Goal: Obtain resource: Download file/media

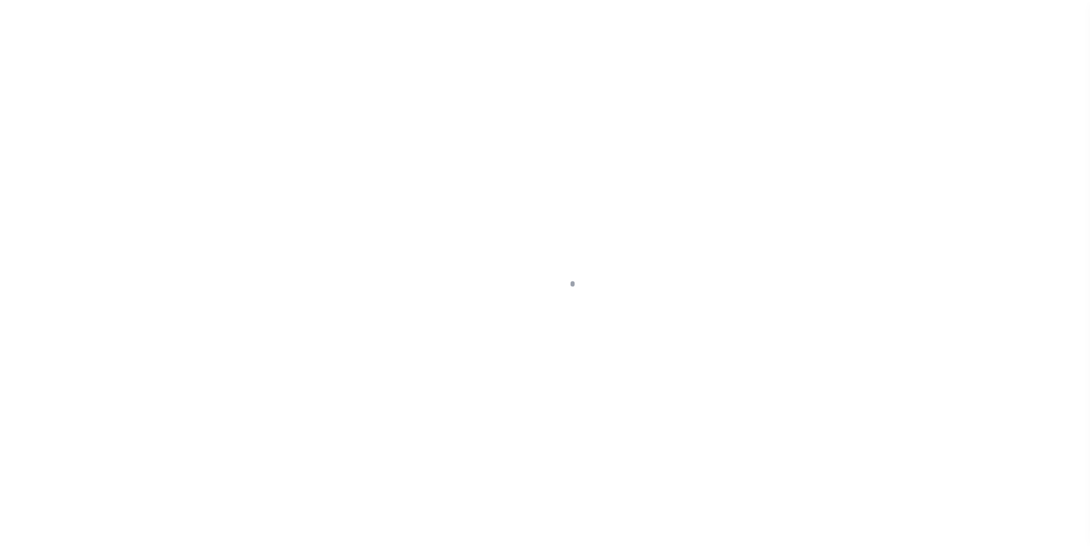
scroll to position [11, 0]
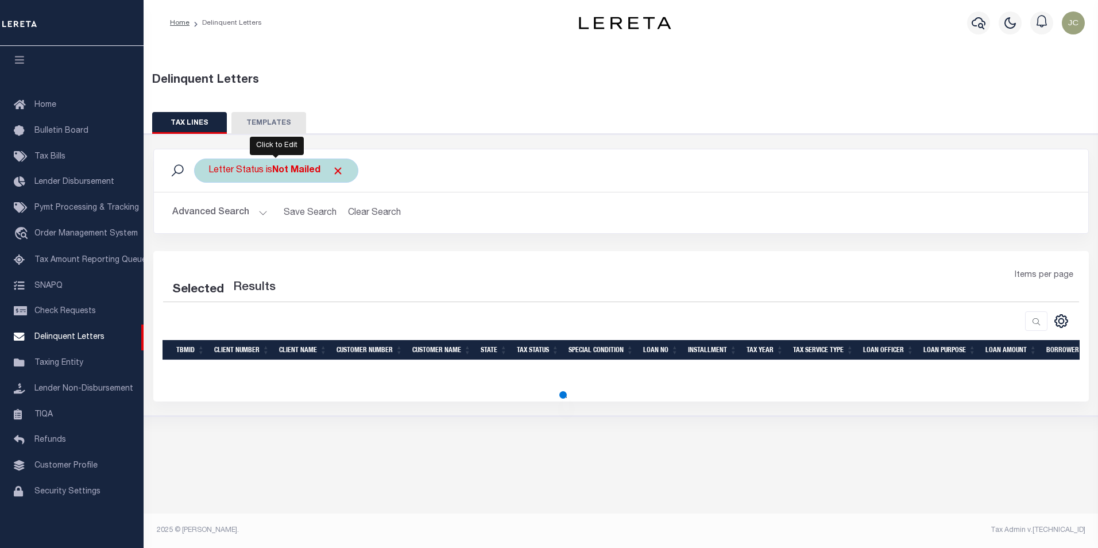
click at [291, 179] on div "Letter Status is Not Mailed" at bounding box center [276, 171] width 164 height 24
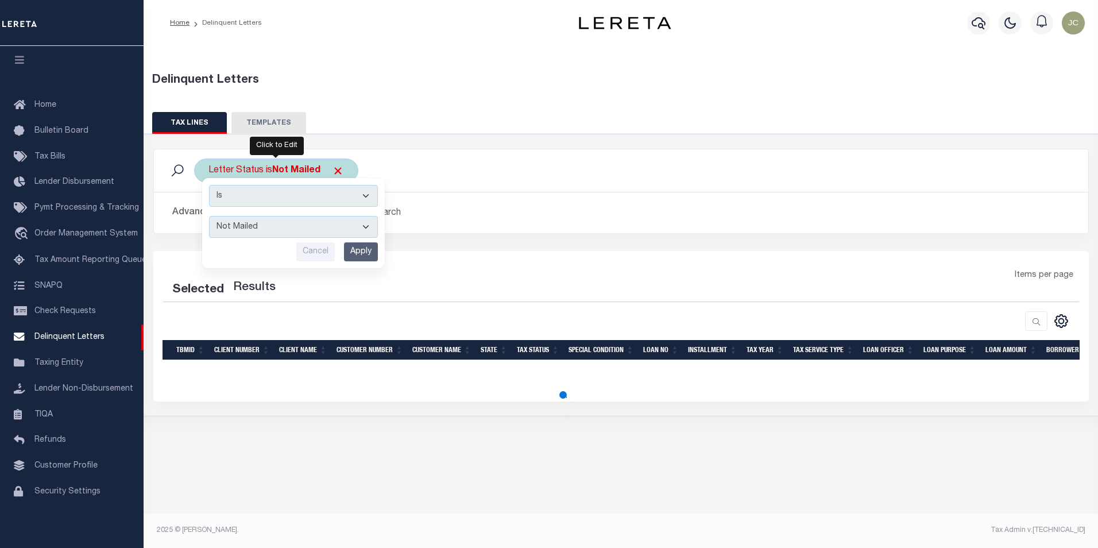
drag, startPoint x: 264, startPoint y: 229, endPoint x: 265, endPoint y: 236, distance: 7.6
click at [264, 229] on select "--ALL-- Mailed Not Mailed" at bounding box center [293, 227] width 169 height 22
select select "All"
click at [209, 216] on select "--ALL-- Mailed Not Mailed" at bounding box center [293, 227] width 169 height 22
click at [357, 248] on input "Apply" at bounding box center [361, 251] width 34 height 19
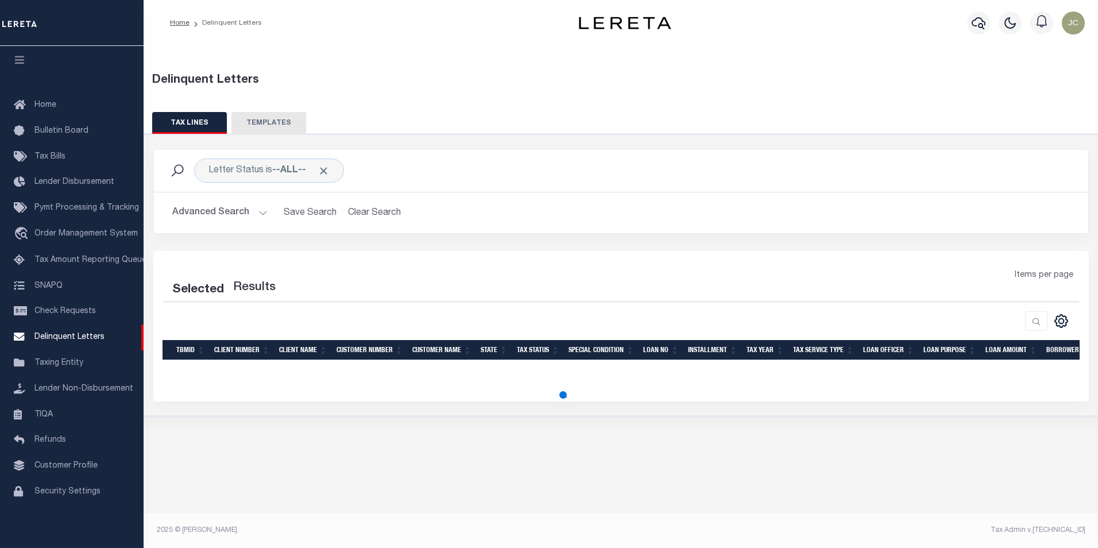
click at [238, 216] on button "Advanced Search" at bounding box center [219, 213] width 95 height 22
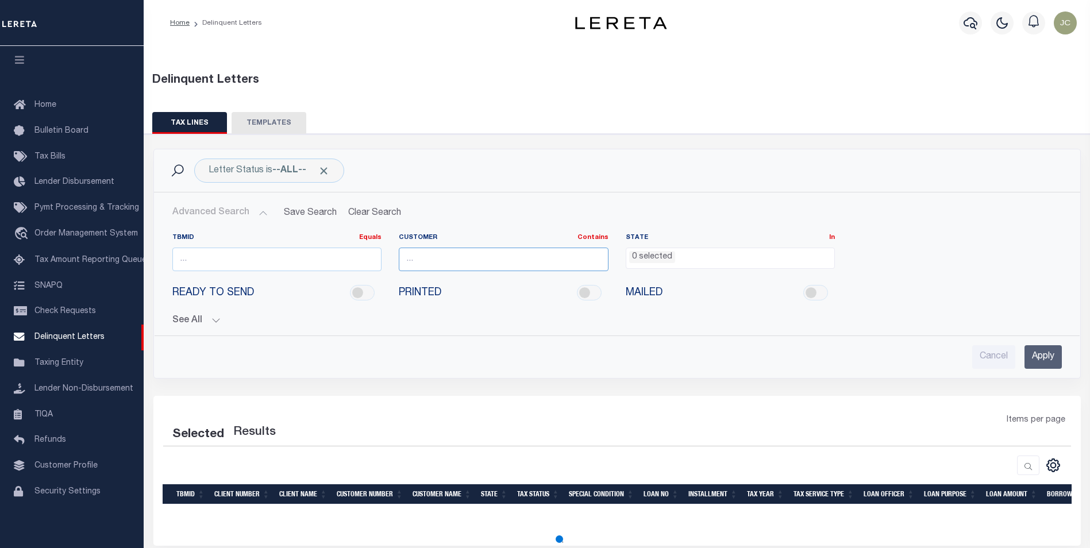
click at [430, 261] on input "text" at bounding box center [504, 260] width 210 height 24
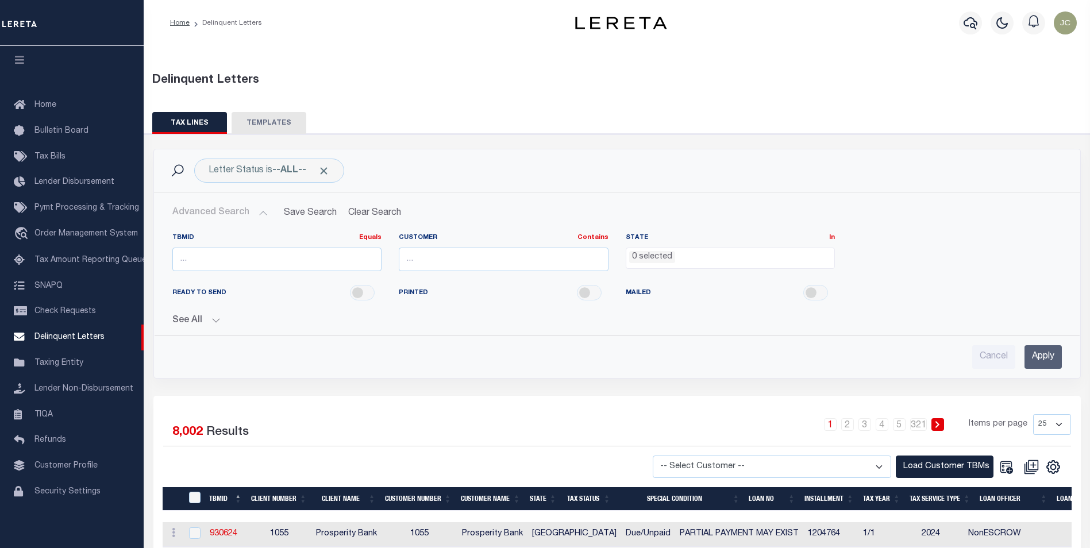
click at [675, 264] on span "0 selected" at bounding box center [731, 259] width 210 height 22
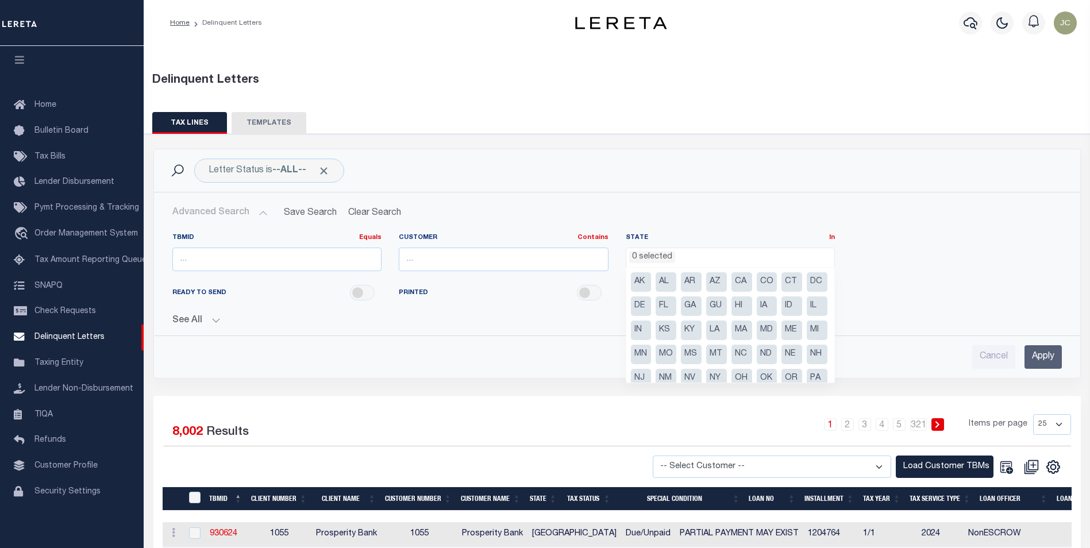
click at [781, 316] on li "ID" at bounding box center [791, 306] width 21 height 20
select select "ID"
click at [781, 316] on li "ID" at bounding box center [791, 306] width 21 height 20
click at [651, 328] on li "IN" at bounding box center [641, 331] width 21 height 20
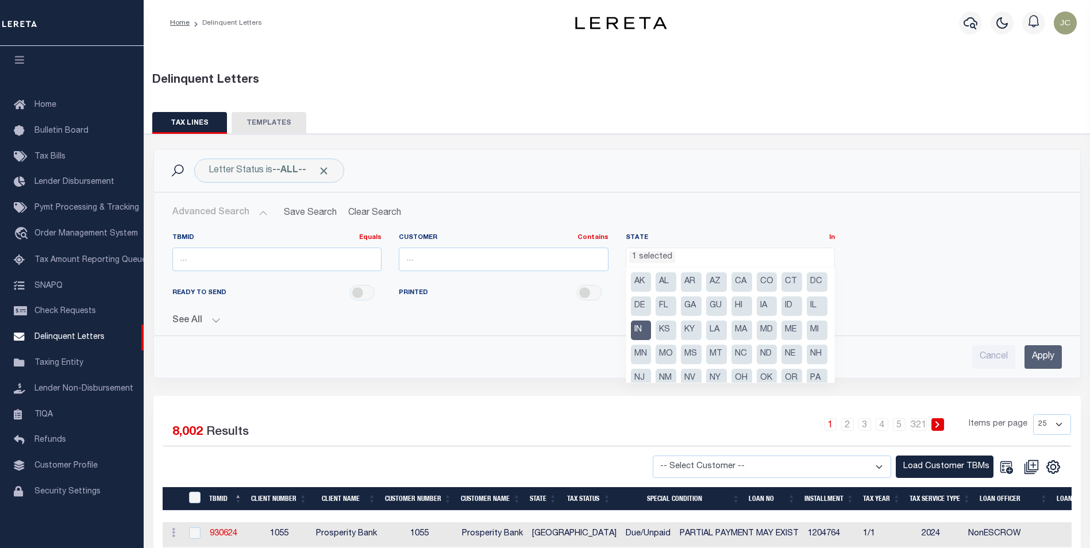
click at [807, 316] on li "IL" at bounding box center [817, 306] width 21 height 20
select select "IL"
click at [1031, 358] on input "Apply" at bounding box center [1042, 357] width 37 height 24
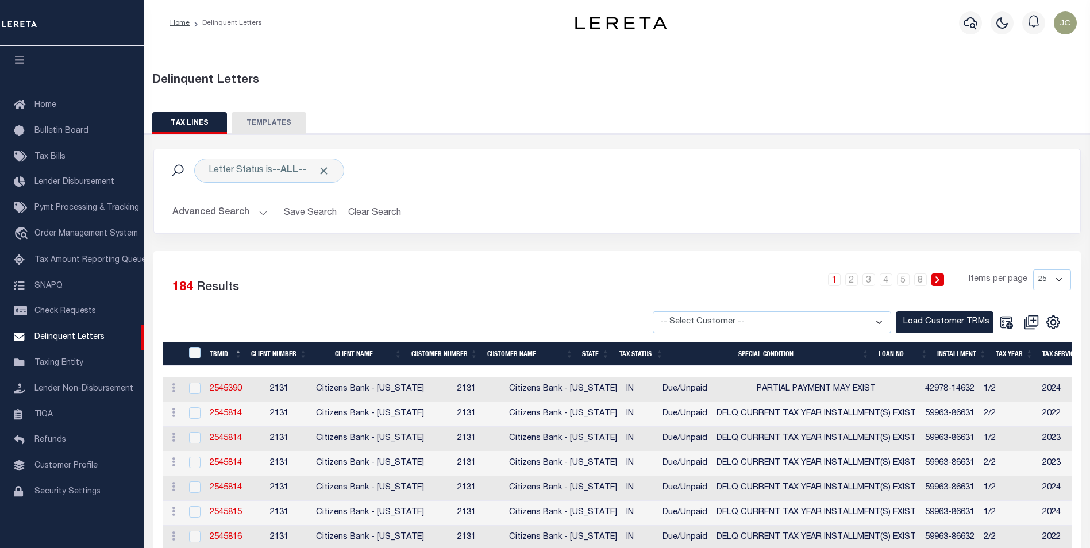
click at [724, 321] on select "-- Select Customer -- Accumatch - Refunds All In Credit Union Amarillo National…" at bounding box center [772, 322] width 238 height 22
select select "2131"
click at [664, 311] on select "-- Select Customer -- Accumatch - Refunds All In Credit Union Amarillo National…" at bounding box center [772, 322] width 238 height 22
click at [938, 322] on button "Load Customer TBMs" at bounding box center [945, 322] width 98 height 22
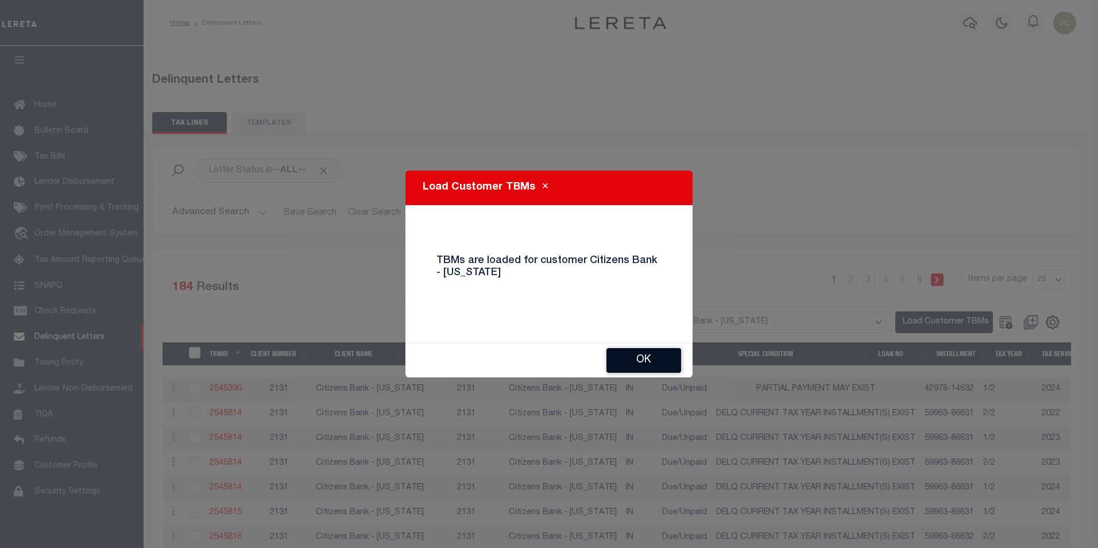
click at [639, 365] on button "Ok" at bounding box center [644, 360] width 75 height 25
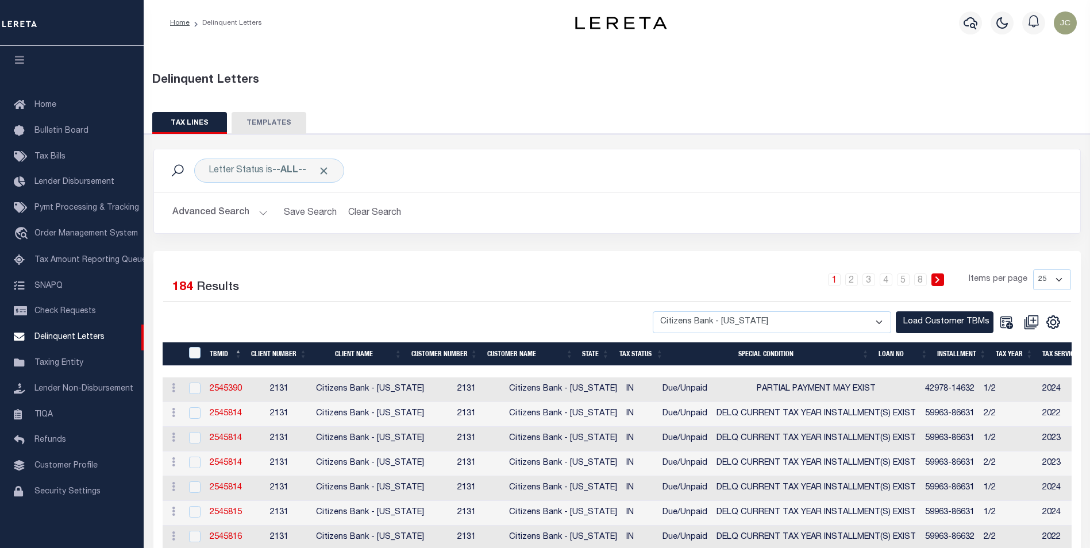
click at [1048, 284] on select "25 50 100 500 1000" at bounding box center [1052, 279] width 38 height 21
select select "500"
click at [1033, 269] on select "25 50 100 500 1000" at bounding box center [1052, 279] width 38 height 21
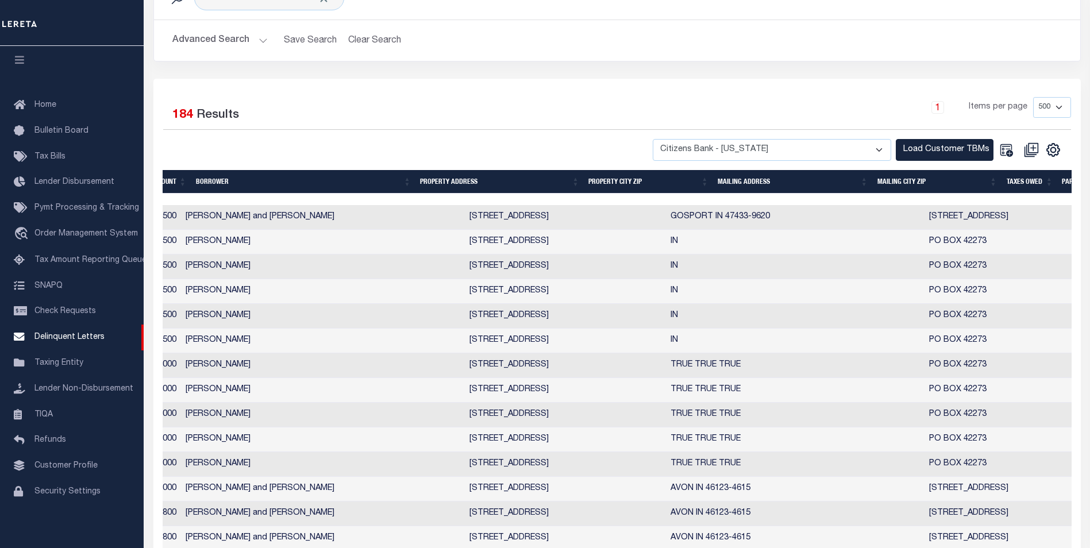
scroll to position [0, 1267]
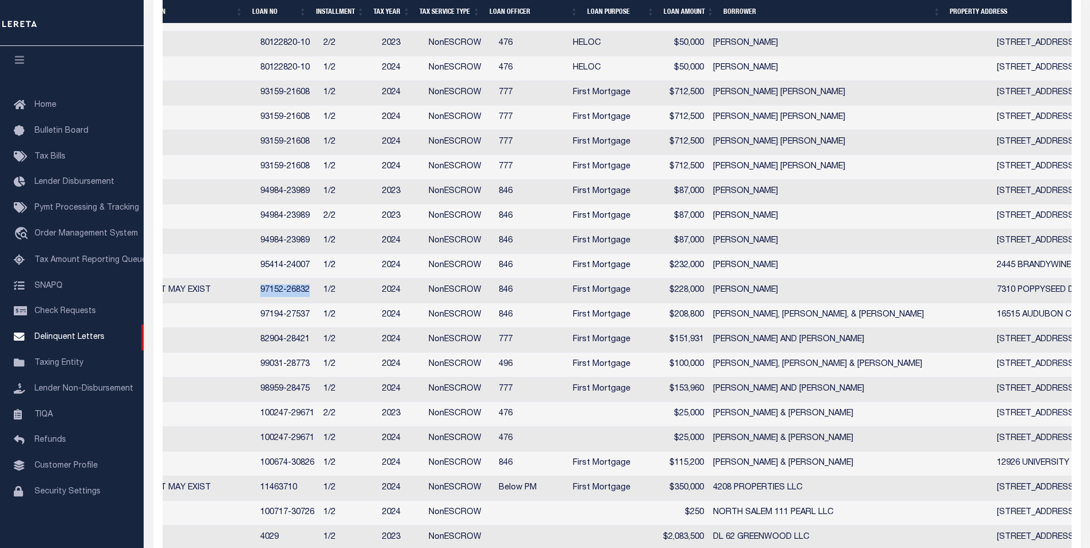
drag, startPoint x: 248, startPoint y: 317, endPoint x: 308, endPoint y: 317, distance: 59.8
click at [308, 303] on td "97152-26832" at bounding box center [287, 291] width 63 height 25
checkbox input "true"
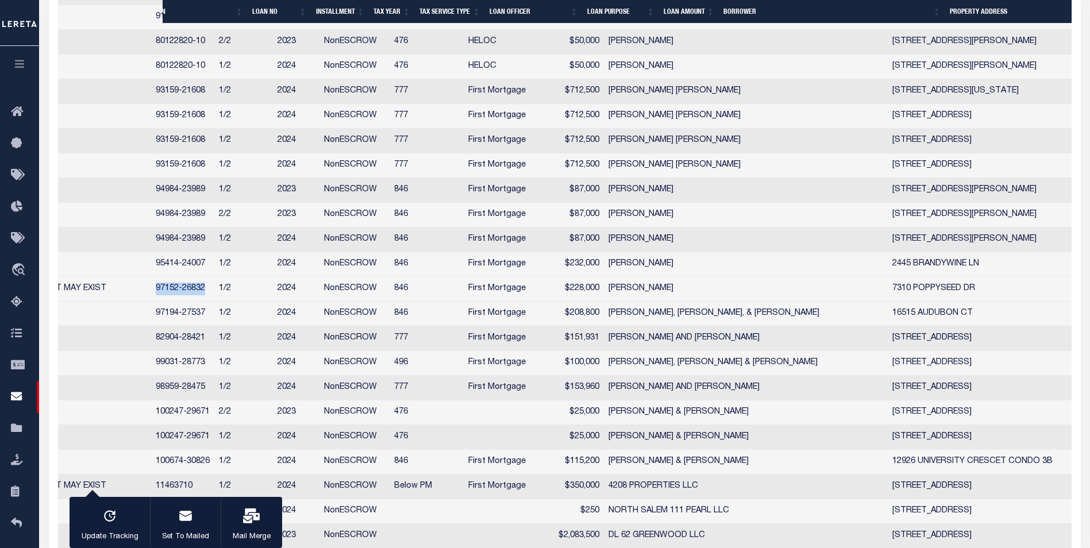
copy td "97152-26832"
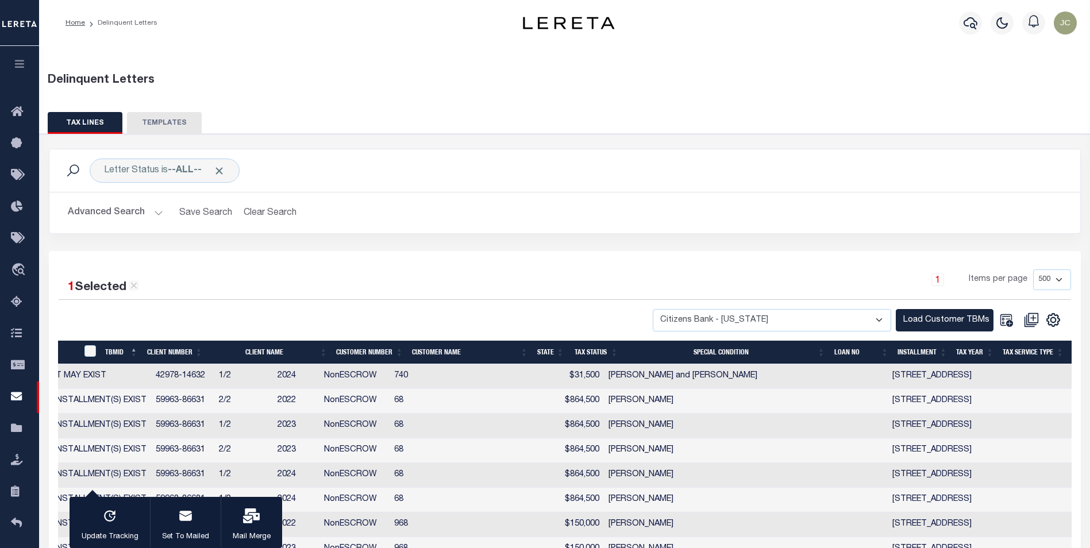
scroll to position [0, 689]
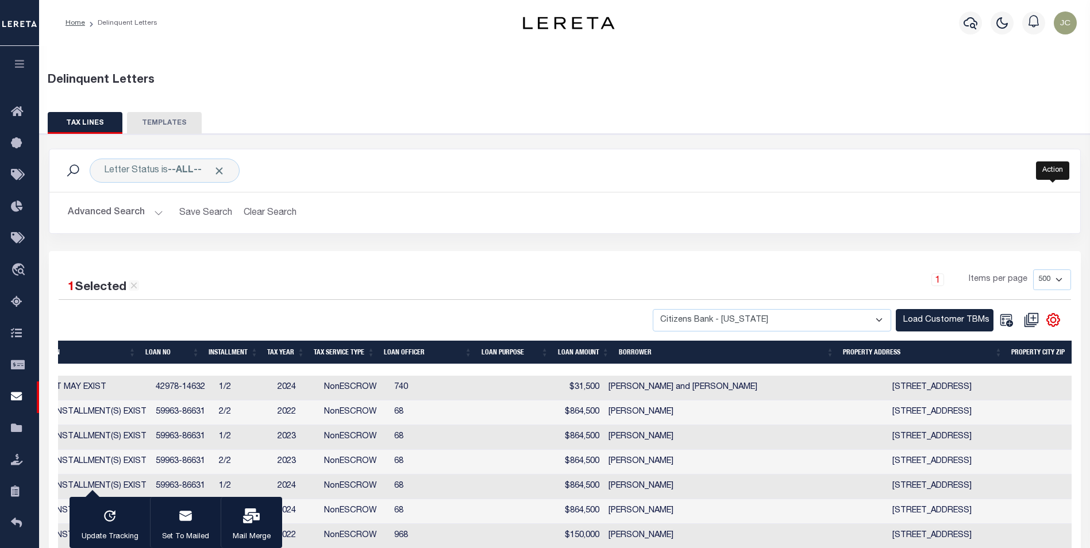
click at [1057, 325] on icon "" at bounding box center [1053, 320] width 13 height 13
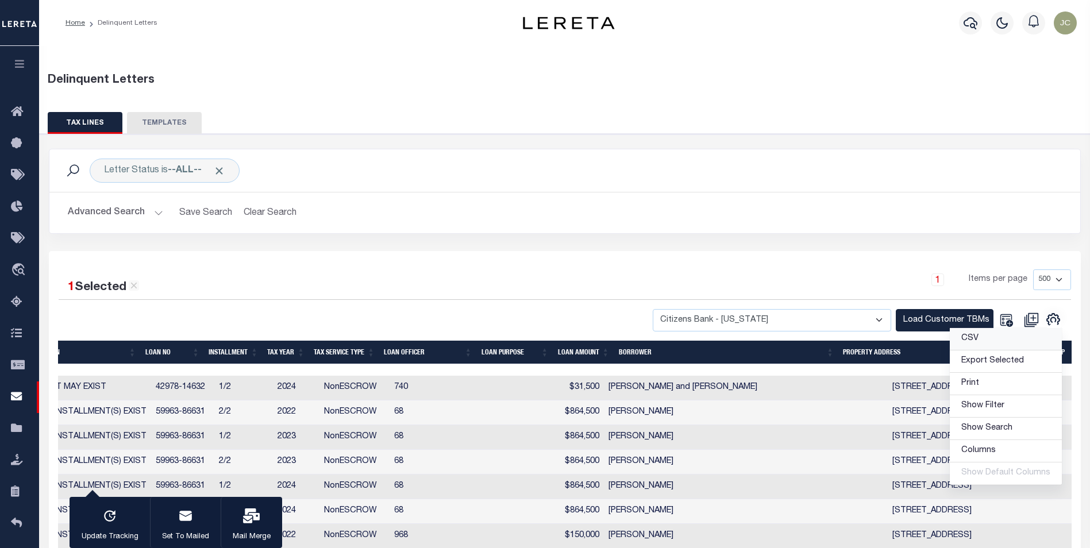
click at [1010, 342] on link "CSV" at bounding box center [1006, 339] width 112 height 22
